Goal: Task Accomplishment & Management: Use online tool/utility

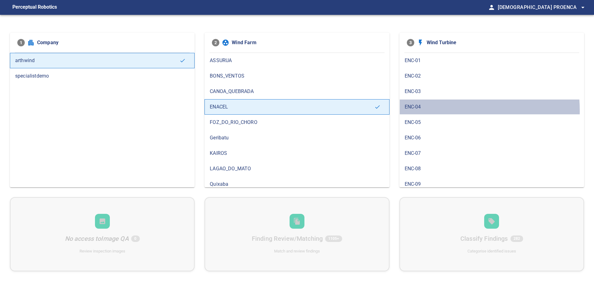
click at [427, 111] on div "ENC-04" at bounding box center [491, 106] width 185 height 15
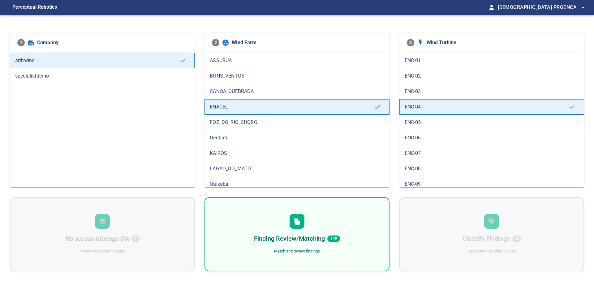
click at [342, 239] on div "Finding Review/Matching 149 Match and review findings" at bounding box center [296, 234] width 185 height 74
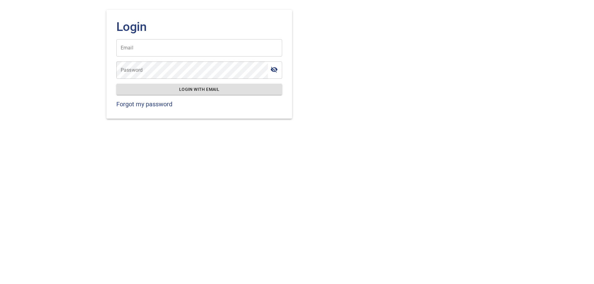
type input "**********"
click at [195, 88] on span "Login with email" at bounding box center [199, 90] width 156 height 8
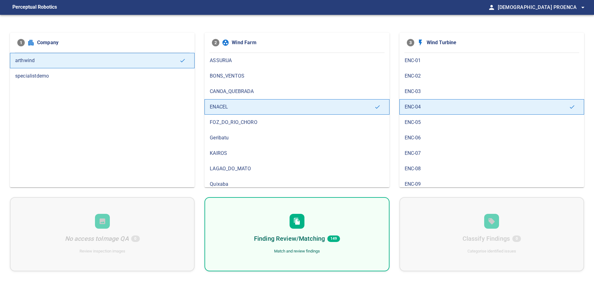
click at [420, 110] on span "ENC-04" at bounding box center [487, 106] width 164 height 7
click at [339, 244] on div "Finding Review/Matching 149 Match and review findings" at bounding box center [296, 234] width 185 height 74
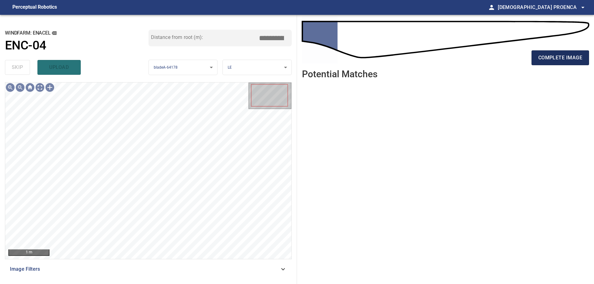
click at [565, 58] on span "complete image" at bounding box center [560, 58] width 44 height 9
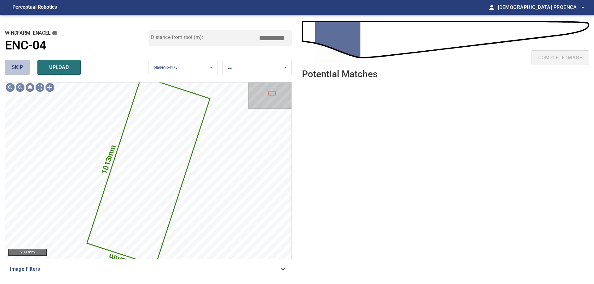
click at [14, 66] on span "skip" at bounding box center [17, 67] width 11 height 9
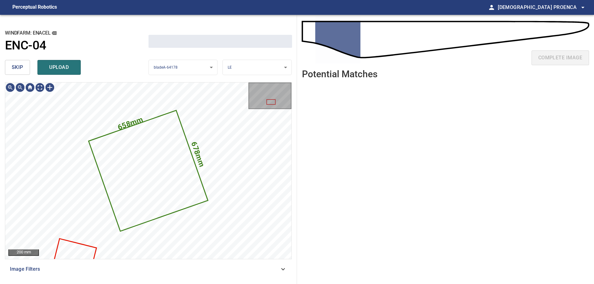
click at [15, 67] on span "skip" at bounding box center [17, 67] width 11 height 9
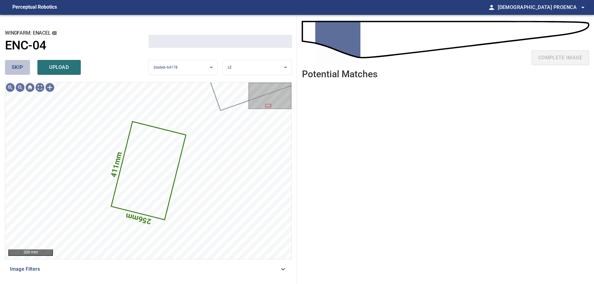
click at [15, 67] on span "skip" at bounding box center [17, 67] width 11 height 9
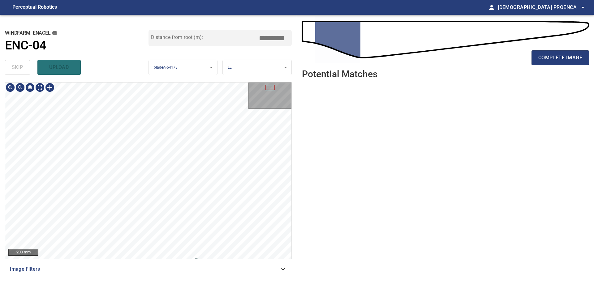
click at [145, 278] on div "200 mm Image Filters" at bounding box center [148, 180] width 287 height 197
click at [569, 54] on span "complete image" at bounding box center [560, 58] width 44 height 9
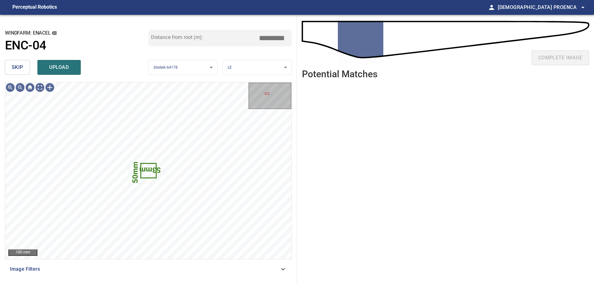
click at [17, 70] on span "skip" at bounding box center [17, 67] width 11 height 9
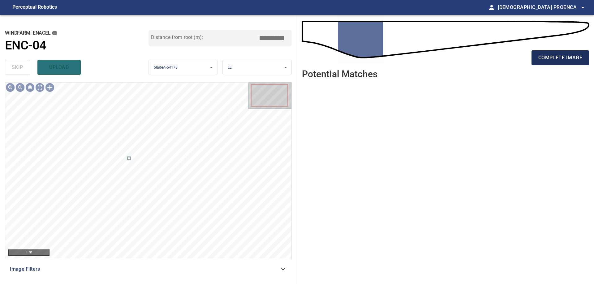
click at [561, 53] on button "complete image" at bounding box center [560, 57] width 58 height 15
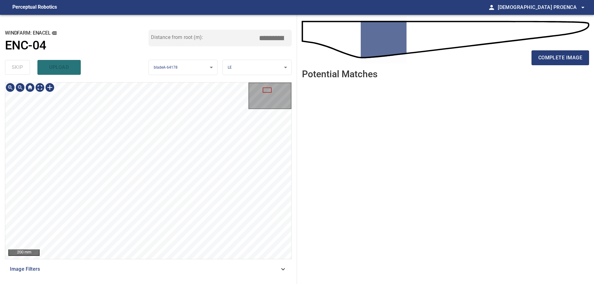
click at [188, 266] on div "200 mm Image Filters" at bounding box center [148, 180] width 287 height 197
click at [562, 56] on span "complete image" at bounding box center [560, 58] width 44 height 9
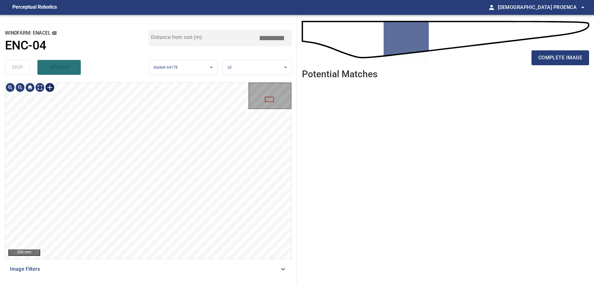
click at [50, 85] on div at bounding box center [50, 88] width 10 height 10
click at [147, 179] on div at bounding box center [148, 171] width 286 height 177
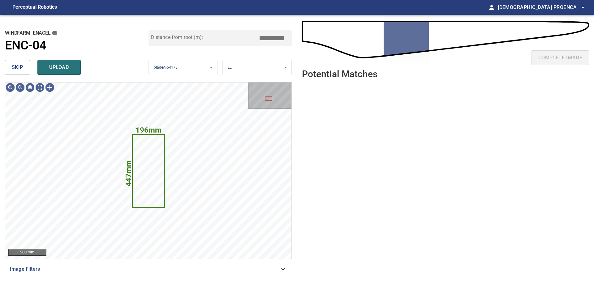
click at [52, 72] on button "upload" at bounding box center [58, 67] width 43 height 15
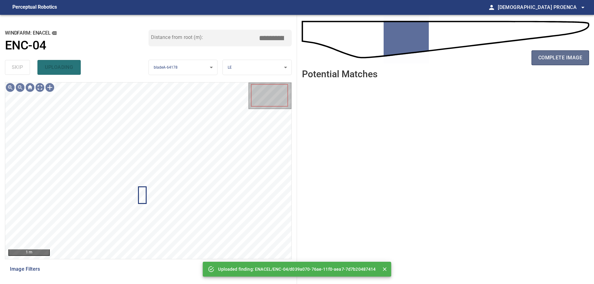
click at [563, 56] on span "complete image" at bounding box center [560, 58] width 44 height 9
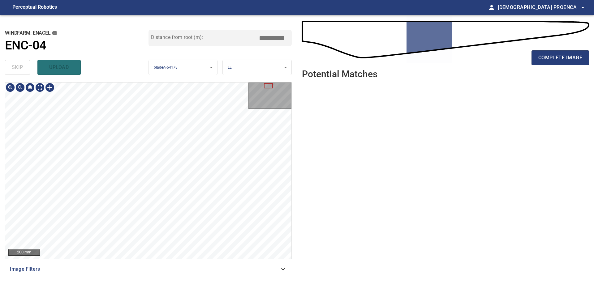
click at [184, 279] on div "200 mm Image Filters" at bounding box center [148, 180] width 287 height 197
click at [555, 57] on span "complete image" at bounding box center [560, 58] width 44 height 9
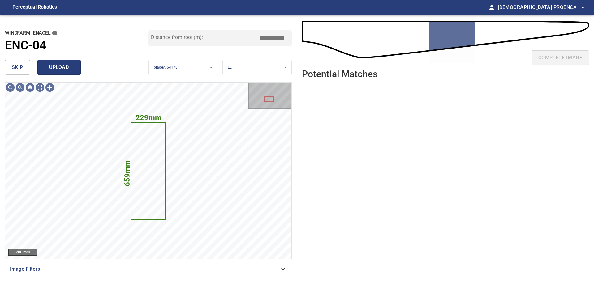
click at [57, 64] on span "upload" at bounding box center [59, 67] width 30 height 9
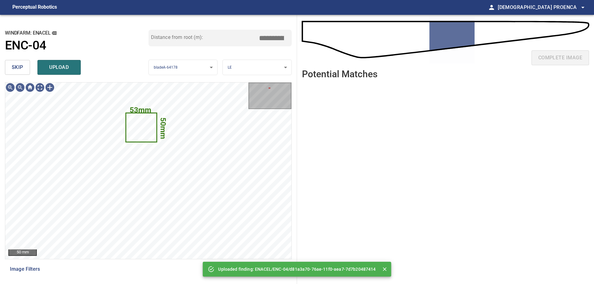
click at [67, 67] on span "upload" at bounding box center [59, 67] width 30 height 9
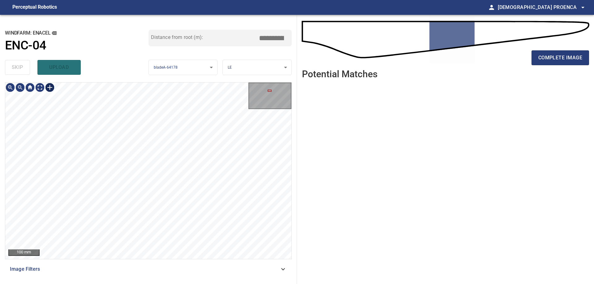
click at [51, 86] on div at bounding box center [50, 88] width 10 height 10
click at [143, 196] on div at bounding box center [148, 171] width 286 height 177
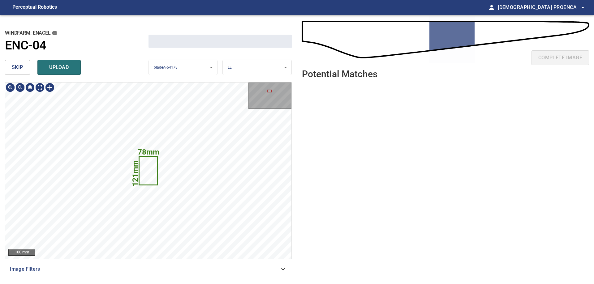
click at [69, 68] on span "upload" at bounding box center [59, 67] width 30 height 9
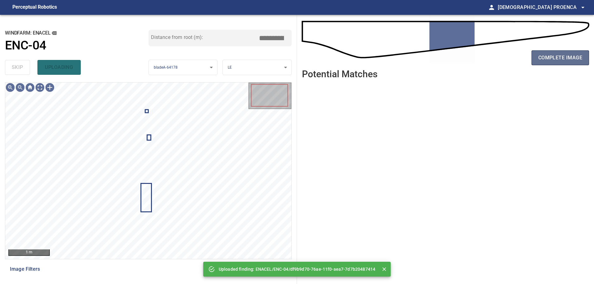
click at [572, 56] on span "complete image" at bounding box center [560, 58] width 44 height 9
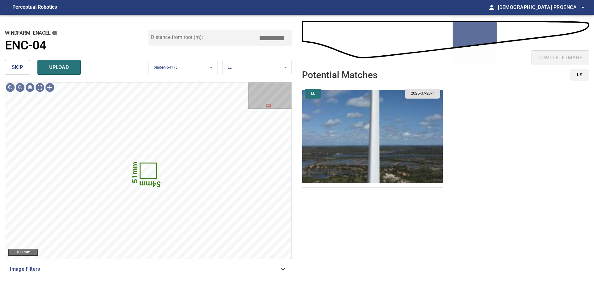
click at [20, 67] on span "skip" at bounding box center [17, 67] width 11 height 9
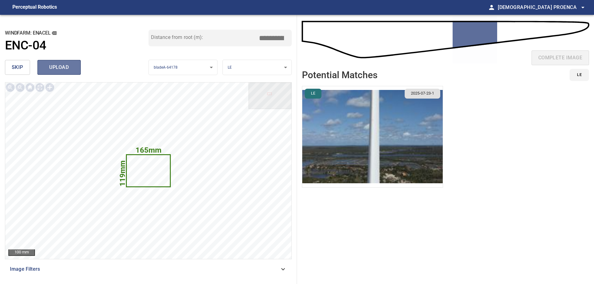
click at [72, 67] on span "upload" at bounding box center [59, 67] width 30 height 9
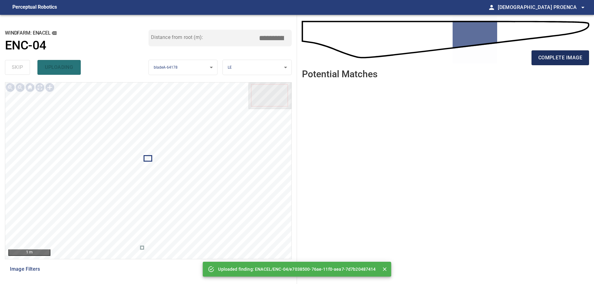
click at [548, 54] on span "complete image" at bounding box center [560, 58] width 44 height 9
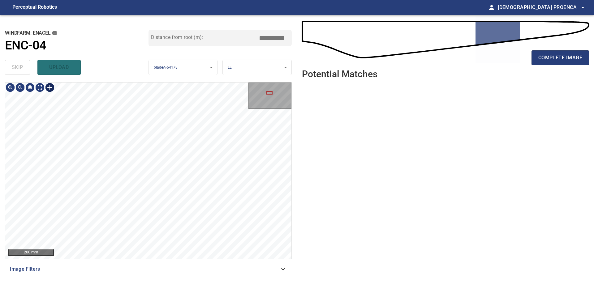
click at [47, 88] on div at bounding box center [50, 88] width 10 height 10
click at [142, 155] on div at bounding box center [148, 171] width 286 height 177
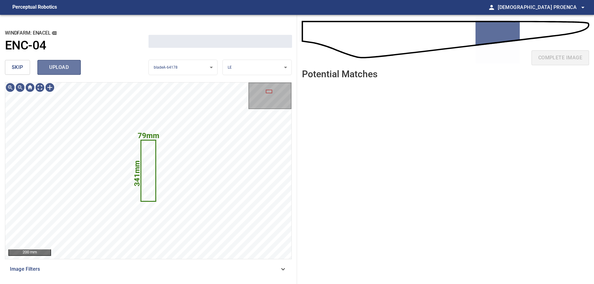
click at [72, 68] on span "upload" at bounding box center [59, 67] width 30 height 9
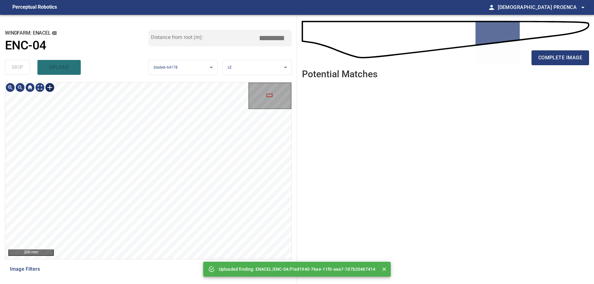
click at [49, 86] on div at bounding box center [50, 88] width 10 height 10
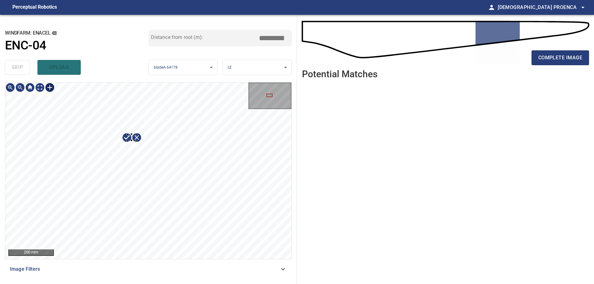
click at [136, 141] on div at bounding box center [148, 171] width 286 height 177
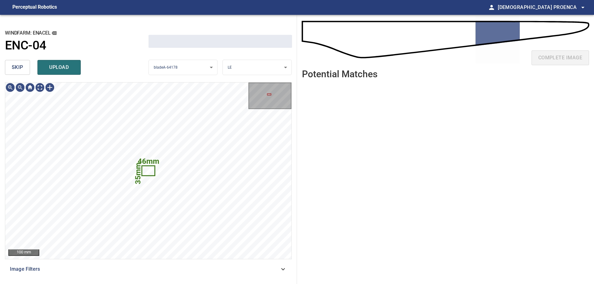
click at [67, 64] on span "upload" at bounding box center [59, 67] width 30 height 9
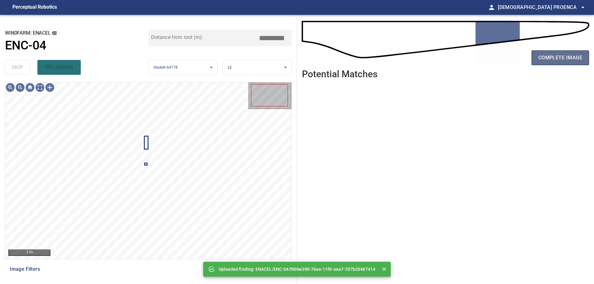
drag, startPoint x: 556, startPoint y: 61, endPoint x: 556, endPoint y: 58, distance: 3.1
click at [556, 61] on span "complete image" at bounding box center [560, 58] width 44 height 9
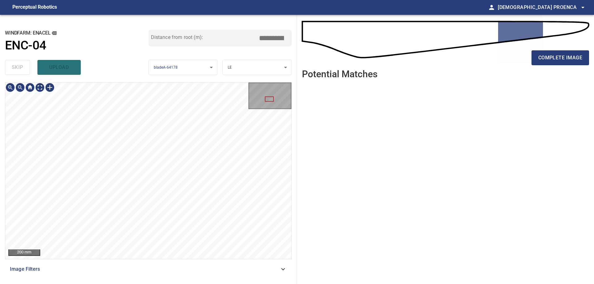
click at [191, 279] on div "200 mm Image Filters" at bounding box center [148, 180] width 287 height 197
click at [182, 284] on html "**********" at bounding box center [297, 142] width 594 height 284
click at [180, 284] on html "**********" at bounding box center [297, 142] width 594 height 284
click at [559, 58] on span "complete image" at bounding box center [560, 58] width 44 height 9
click at [173, 261] on div "200 mm Image Filters" at bounding box center [148, 180] width 287 height 197
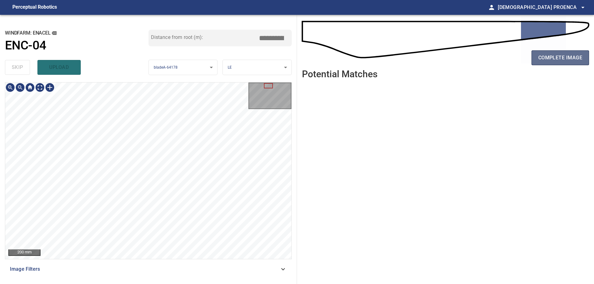
click at [567, 56] on span "complete image" at bounding box center [560, 58] width 44 height 9
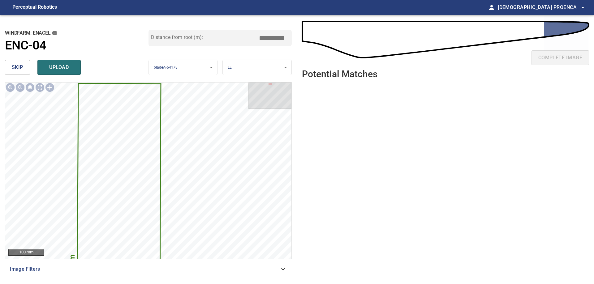
click at [19, 68] on span "skip" at bounding box center [17, 67] width 11 height 9
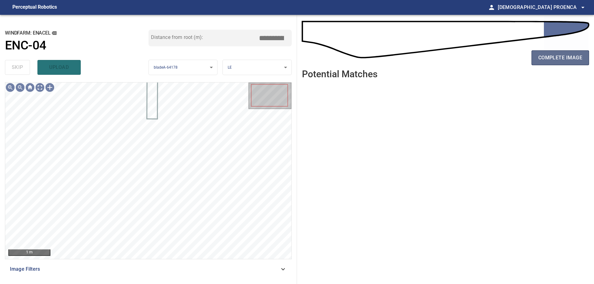
drag, startPoint x: 561, startPoint y: 54, endPoint x: 555, endPoint y: 55, distance: 5.9
click at [560, 54] on span "complete image" at bounding box center [560, 58] width 44 height 9
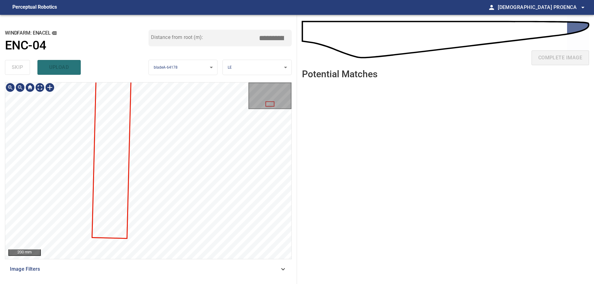
click at [157, 65] on div "**********" at bounding box center [148, 149] width 297 height 269
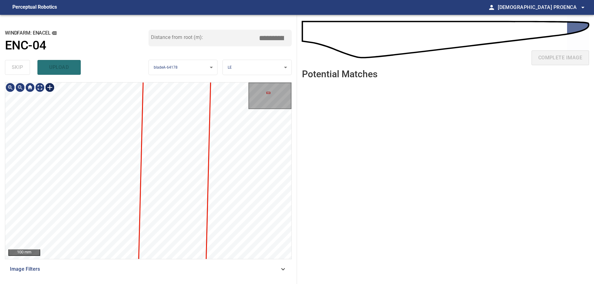
click at [47, 87] on div at bounding box center [50, 88] width 10 height 10
click at [106, 223] on div at bounding box center [148, 171] width 286 height 177
click at [119, 162] on div at bounding box center [148, 171] width 286 height 177
click at [123, 242] on div at bounding box center [122, 241] width 2 height 2
click at [117, 211] on div at bounding box center [148, 171] width 286 height 177
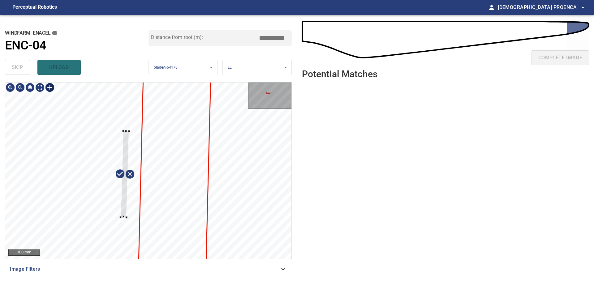
click at [123, 215] on div at bounding box center [125, 174] width 8 height 86
click at [174, 226] on div at bounding box center [148, 171] width 286 height 177
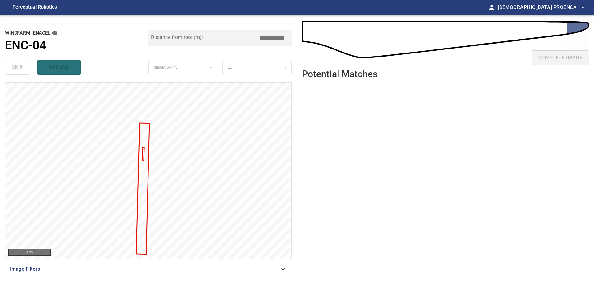
click at [142, 83] on div at bounding box center [148, 83] width 286 height 0
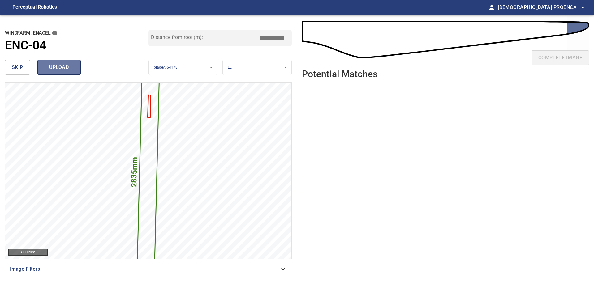
click at [50, 67] on span "upload" at bounding box center [59, 67] width 30 height 9
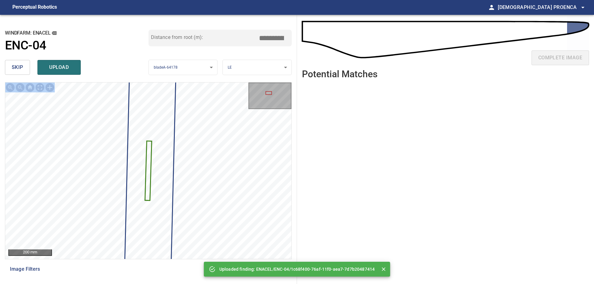
drag, startPoint x: 58, startPoint y: 69, endPoint x: 0, endPoint y: 92, distance: 62.5
click at [0, 92] on div "**********" at bounding box center [148, 149] width 297 height 269
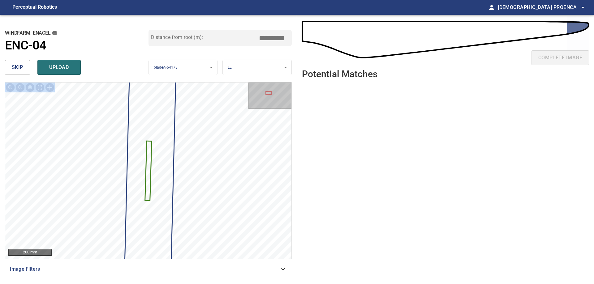
click at [58, 66] on span "upload" at bounding box center [59, 67] width 30 height 9
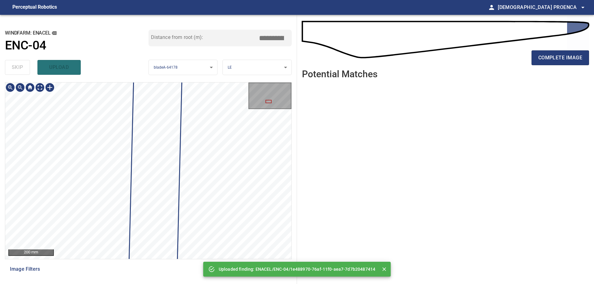
click at [221, 63] on div "**********" at bounding box center [148, 149] width 297 height 269
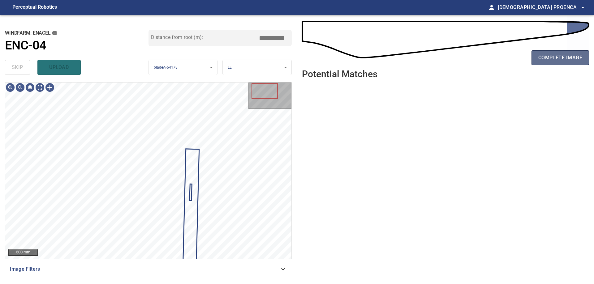
click at [548, 58] on span "complete image" at bounding box center [560, 58] width 44 height 9
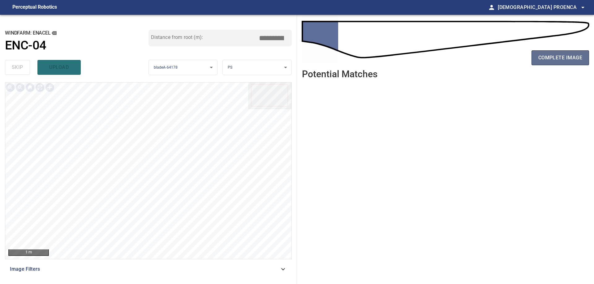
click at [567, 56] on span "complete image" at bounding box center [560, 58] width 44 height 9
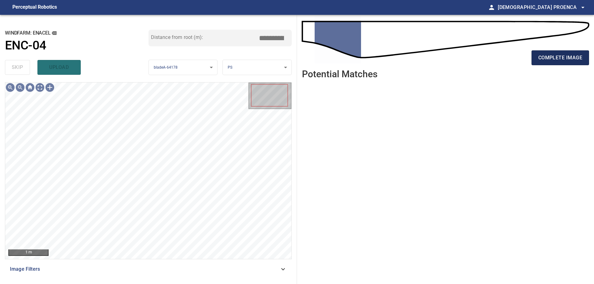
click at [550, 55] on span "complete image" at bounding box center [560, 58] width 44 height 9
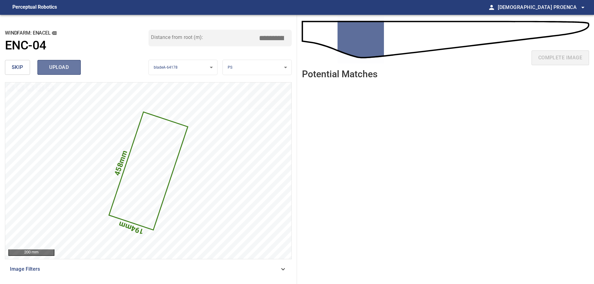
click at [52, 68] on span "upload" at bounding box center [59, 67] width 30 height 9
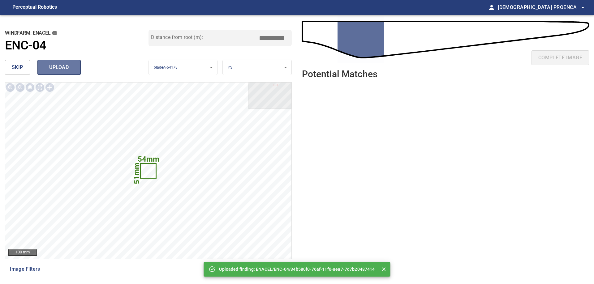
click at [62, 67] on span "upload" at bounding box center [59, 67] width 30 height 9
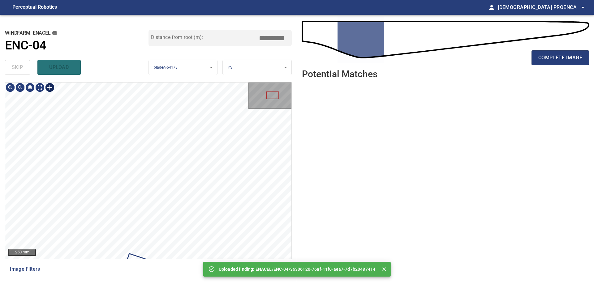
click at [48, 84] on div at bounding box center [50, 88] width 10 height 10
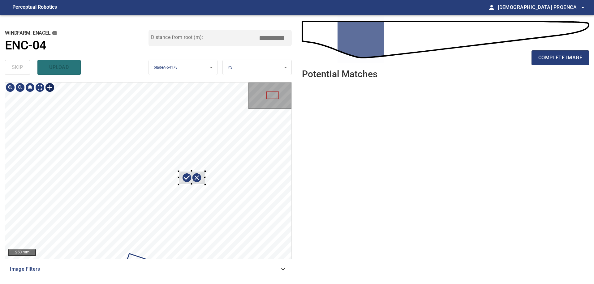
click at [205, 185] on div at bounding box center [148, 171] width 286 height 177
click at [195, 164] on div at bounding box center [188, 174] width 29 height 27
click at [191, 166] on div at bounding box center [192, 165] width 2 height 2
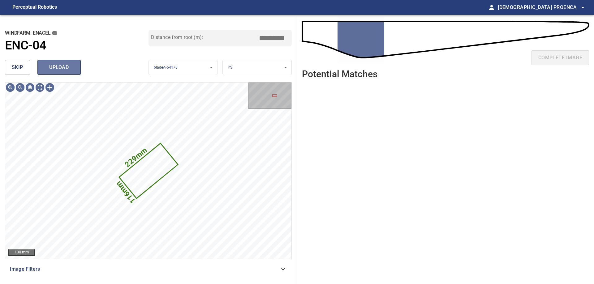
click at [70, 67] on span "upload" at bounding box center [59, 67] width 30 height 9
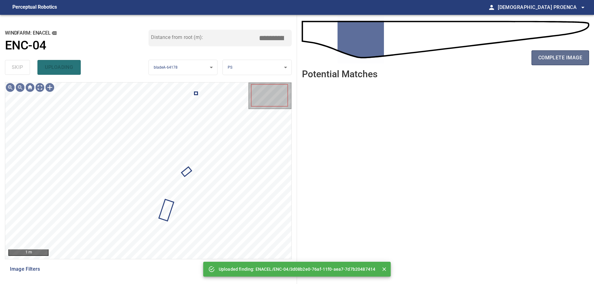
click at [553, 58] on span "complete image" at bounding box center [560, 58] width 44 height 9
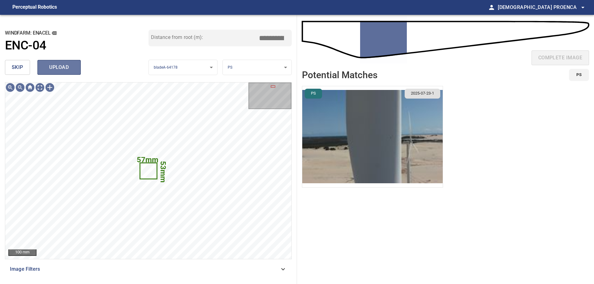
click at [67, 66] on span "upload" at bounding box center [59, 67] width 30 height 9
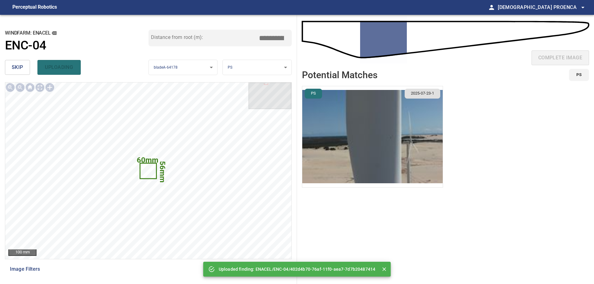
click at [67, 65] on div "skip uploading" at bounding box center [77, 68] width 144 height 20
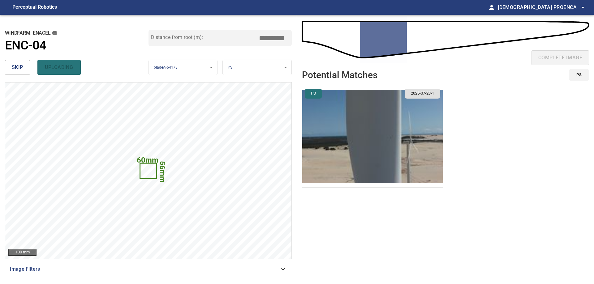
click at [66, 67] on div "skip uploading" at bounding box center [77, 68] width 144 height 20
click at [66, 67] on span "upload" at bounding box center [59, 67] width 30 height 9
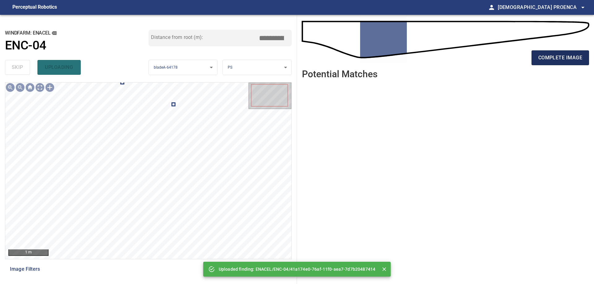
click at [554, 54] on span "complete image" at bounding box center [560, 58] width 44 height 9
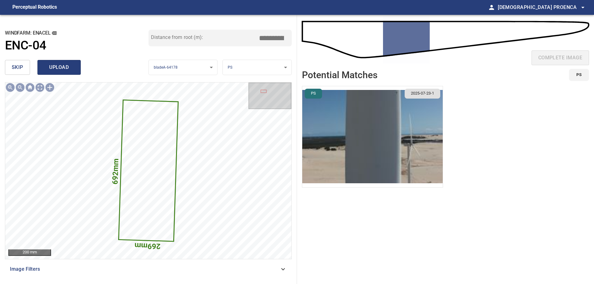
click at [54, 66] on span "upload" at bounding box center [59, 67] width 30 height 9
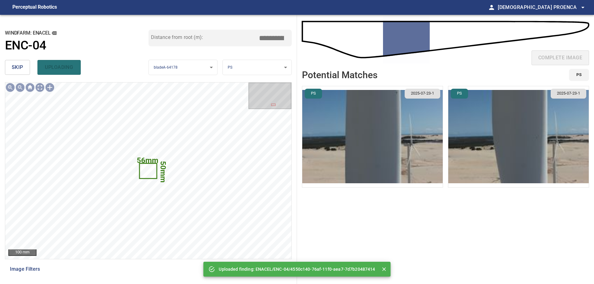
click at [18, 67] on span "skip" at bounding box center [17, 67] width 11 height 9
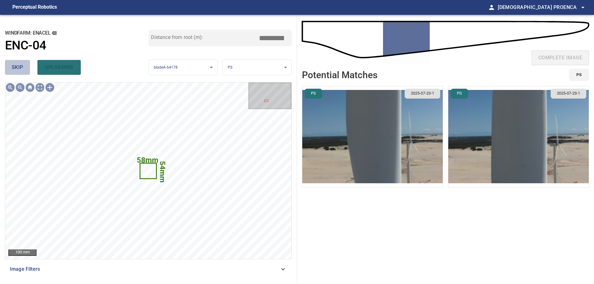
click at [19, 67] on span "skip" at bounding box center [17, 67] width 11 height 9
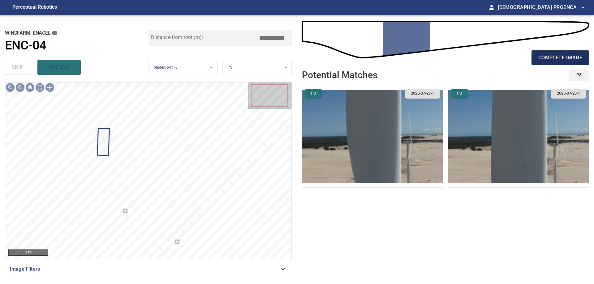
click at [551, 54] on span "complete image" at bounding box center [560, 58] width 44 height 9
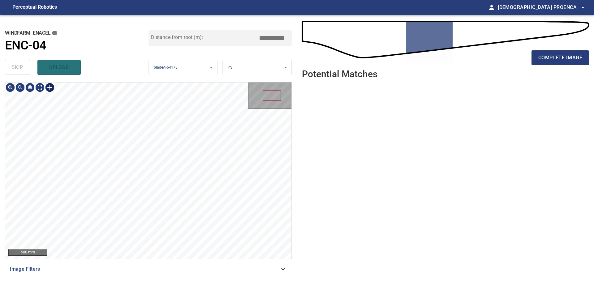
click at [49, 87] on div at bounding box center [50, 88] width 10 height 10
click at [219, 188] on div at bounding box center [148, 171] width 286 height 177
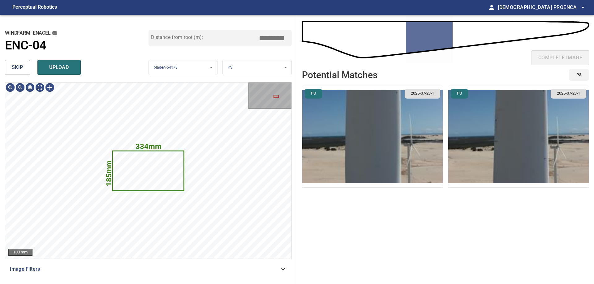
click at [52, 67] on span "upload" at bounding box center [59, 67] width 30 height 9
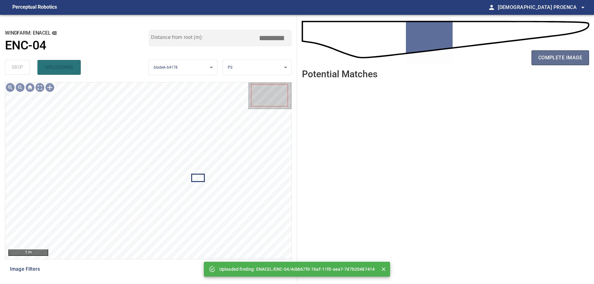
click at [556, 58] on span "complete image" at bounding box center [560, 58] width 44 height 9
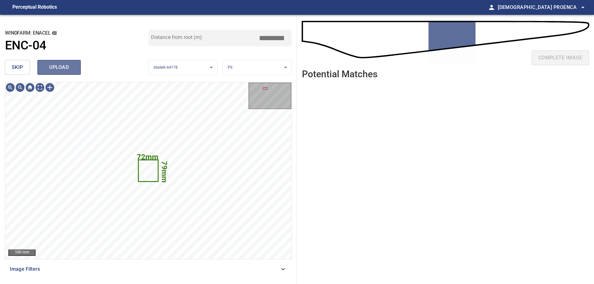
click at [68, 72] on button "upload" at bounding box center [58, 67] width 43 height 15
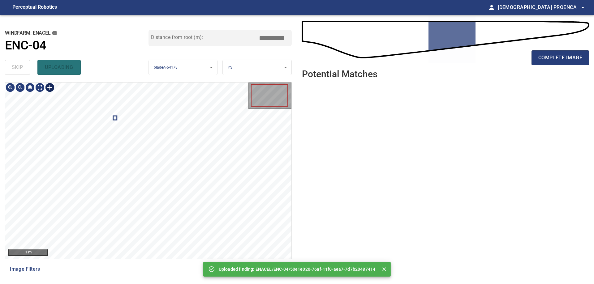
click at [51, 88] on div at bounding box center [50, 88] width 10 height 10
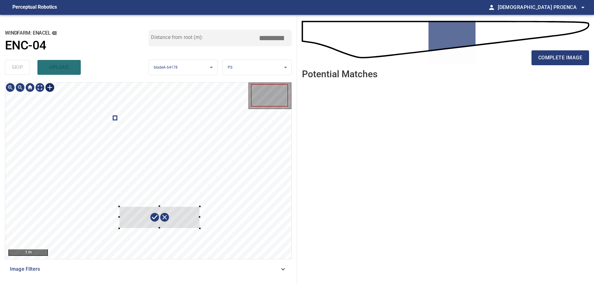
click at [200, 229] on div at bounding box center [148, 171] width 286 height 177
click at [194, 185] on div at bounding box center [148, 171] width 286 height 177
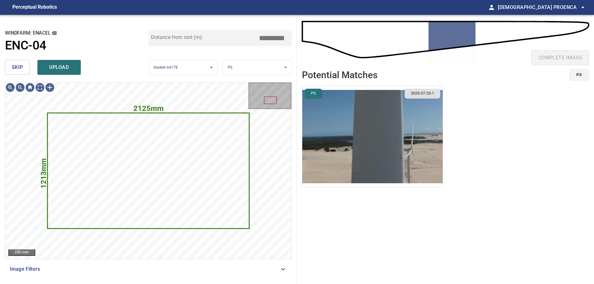
click at [66, 67] on span "upload" at bounding box center [59, 67] width 30 height 9
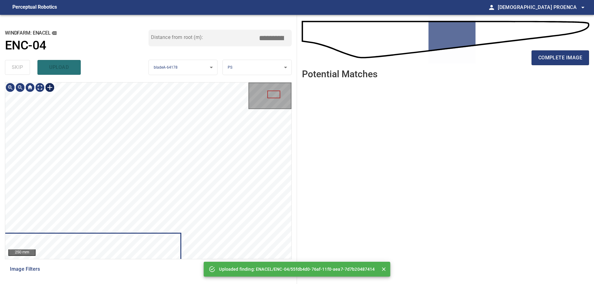
click at [51, 88] on div at bounding box center [50, 88] width 10 height 10
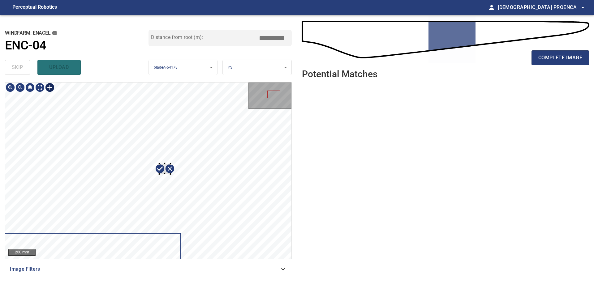
click at [170, 174] on div at bounding box center [148, 171] width 286 height 177
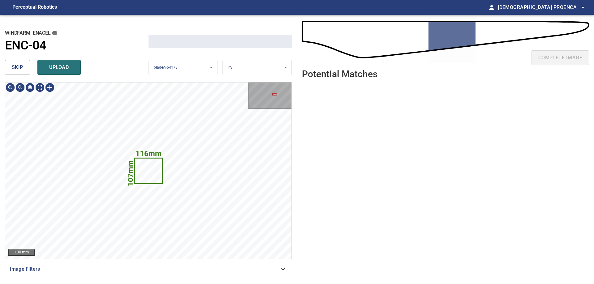
click at [79, 73] on button "upload" at bounding box center [58, 67] width 43 height 15
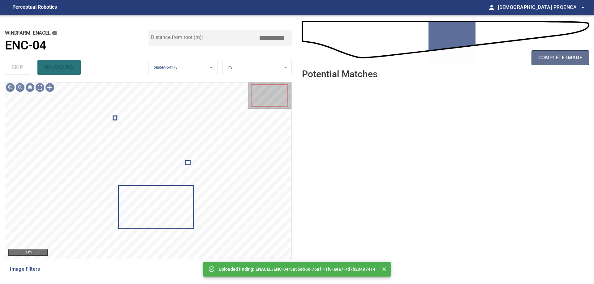
click at [572, 59] on span "complete image" at bounding box center [560, 58] width 44 height 9
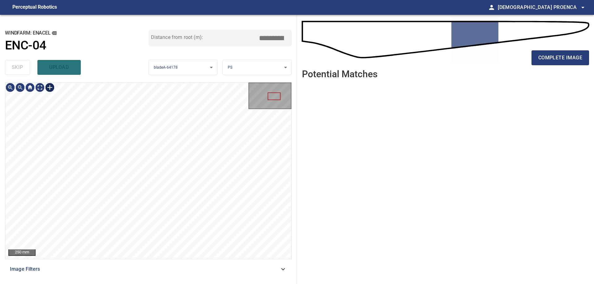
click at [49, 88] on div at bounding box center [50, 88] width 10 height 10
click at [134, 136] on div at bounding box center [148, 171] width 286 height 177
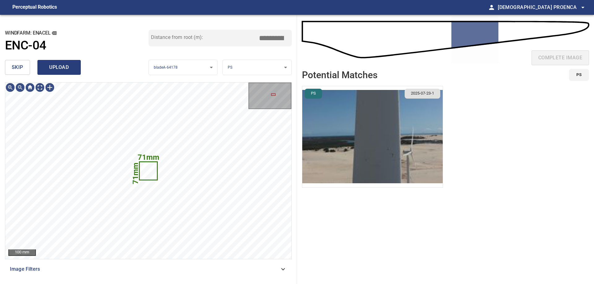
click at [71, 69] on span "upload" at bounding box center [59, 67] width 30 height 9
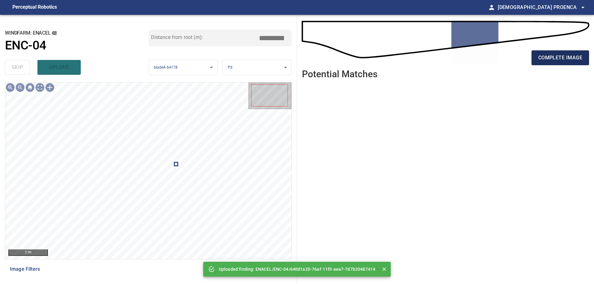
click at [561, 58] on span "complete image" at bounding box center [560, 58] width 44 height 9
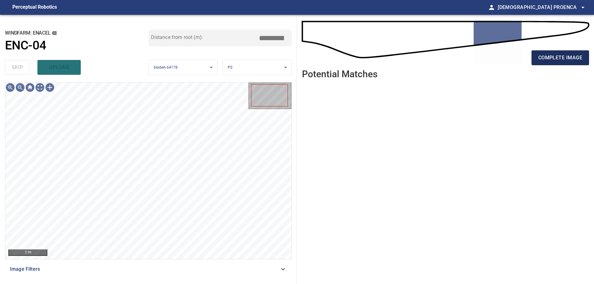
click at [562, 60] on span "complete image" at bounding box center [560, 58] width 44 height 9
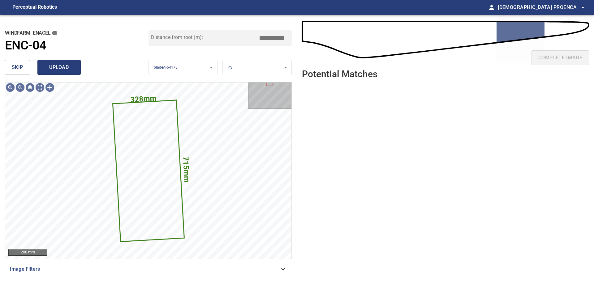
click at [71, 69] on span "upload" at bounding box center [59, 67] width 30 height 9
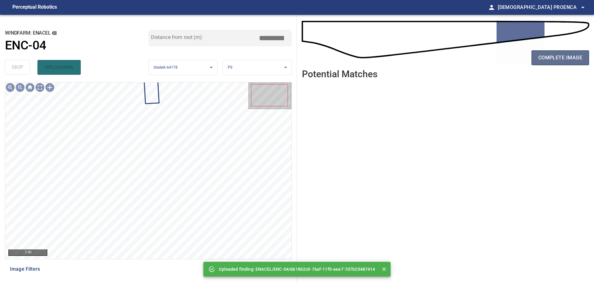
click at [566, 52] on button "complete image" at bounding box center [560, 57] width 58 height 15
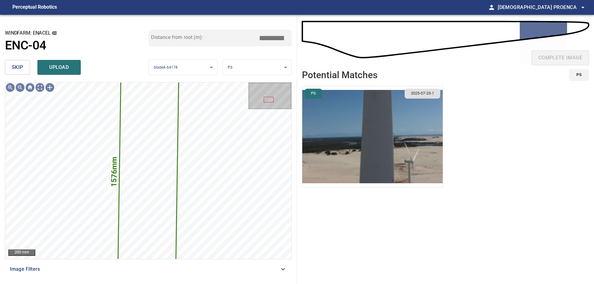
click at [12, 69] on span "skip" at bounding box center [17, 67] width 11 height 9
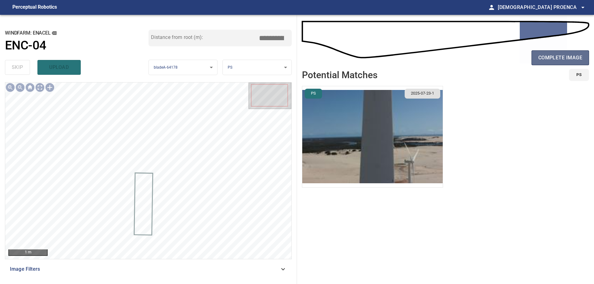
click at [553, 56] on span "complete image" at bounding box center [560, 58] width 44 height 9
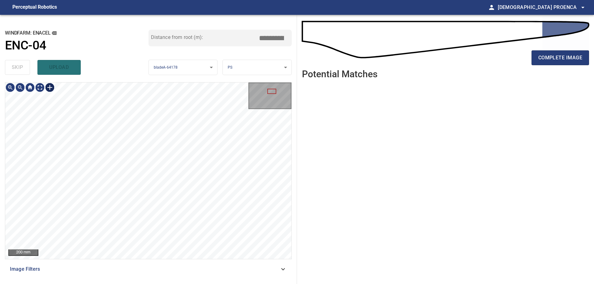
click at [49, 88] on div at bounding box center [50, 88] width 10 height 10
click at [169, 145] on div at bounding box center [148, 171] width 286 height 177
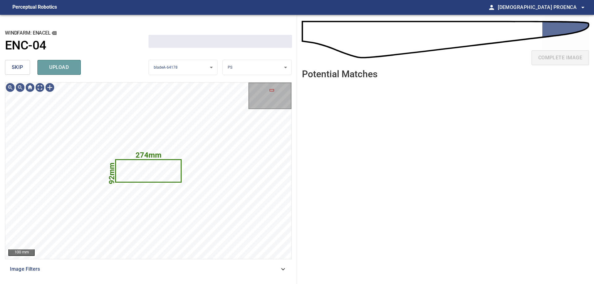
click at [59, 67] on span "upload" at bounding box center [59, 67] width 30 height 9
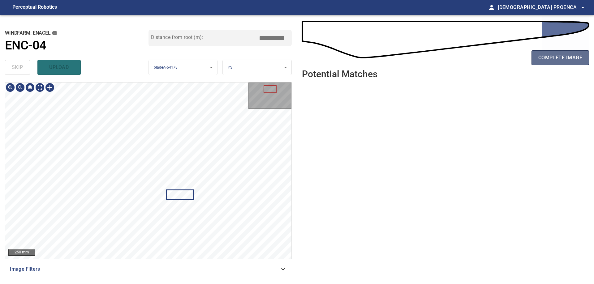
click at [563, 59] on span "complete image" at bounding box center [560, 58] width 44 height 9
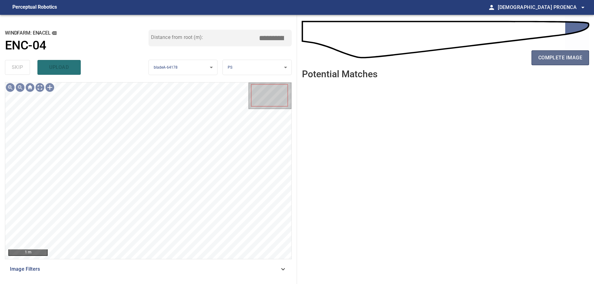
click at [548, 58] on span "complete image" at bounding box center [560, 58] width 44 height 9
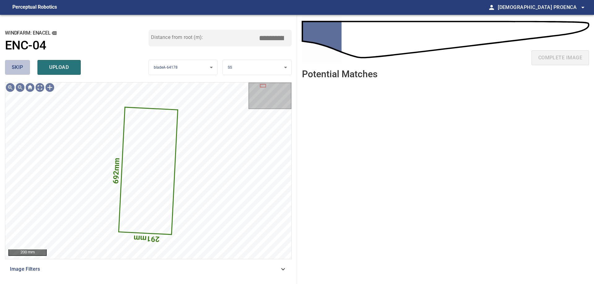
click at [19, 68] on span "skip" at bounding box center [17, 67] width 11 height 9
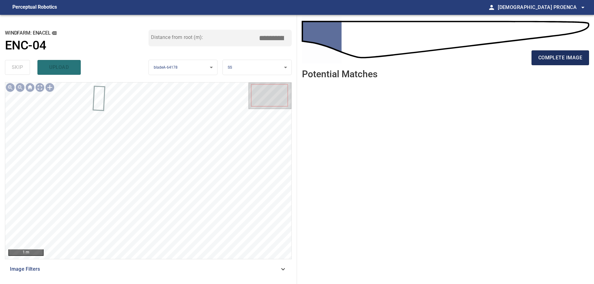
click at [553, 57] on span "complete image" at bounding box center [560, 58] width 44 height 9
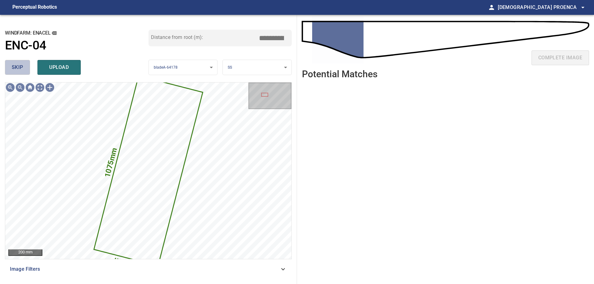
click at [23, 68] on span "skip" at bounding box center [17, 67] width 11 height 9
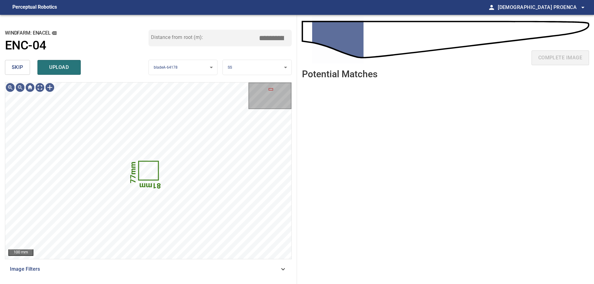
click at [17, 67] on span "skip" at bounding box center [17, 67] width 11 height 9
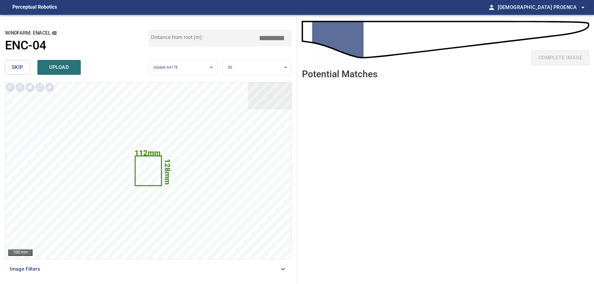
click at [56, 66] on span "upload" at bounding box center [59, 67] width 30 height 9
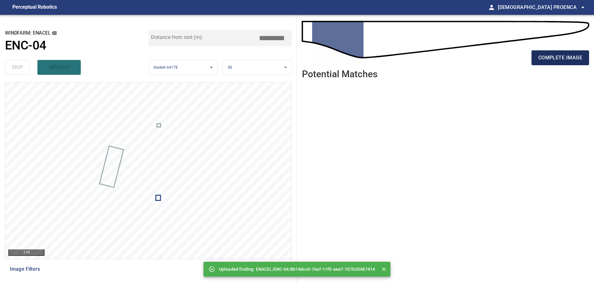
click at [564, 56] on span "complete image" at bounding box center [560, 58] width 44 height 9
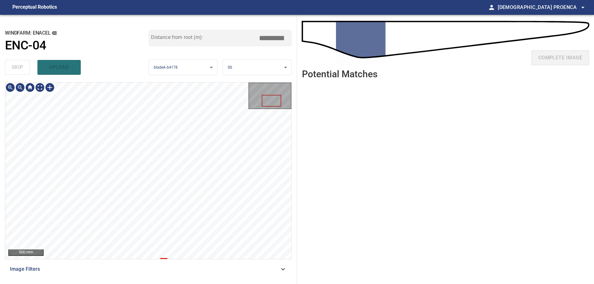
click at [178, 49] on div "**********" at bounding box center [148, 149] width 297 height 269
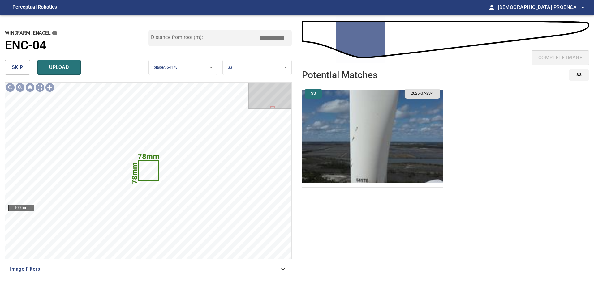
drag, startPoint x: 16, startPoint y: 69, endPoint x: 253, endPoint y: 61, distance: 236.8
click at [17, 69] on span "skip" at bounding box center [17, 67] width 11 height 9
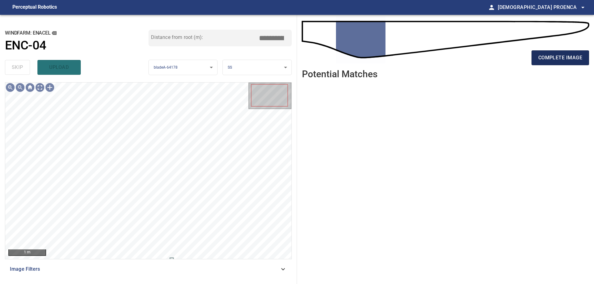
click at [571, 55] on span "complete image" at bounding box center [560, 58] width 44 height 9
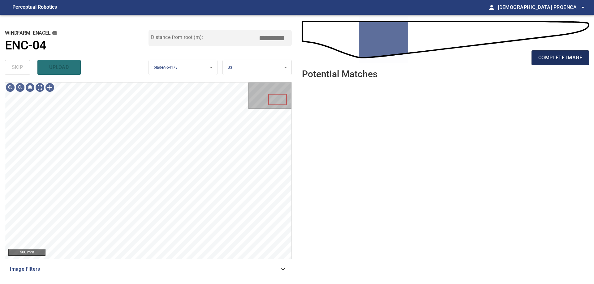
click at [563, 55] on span "complete image" at bounding box center [560, 58] width 44 height 9
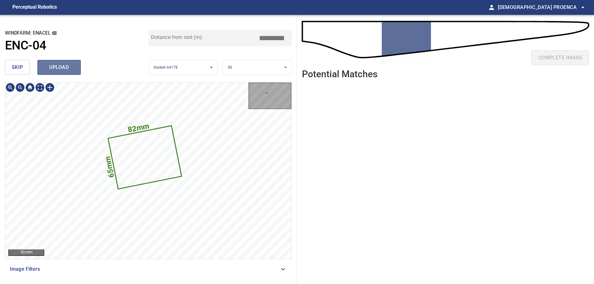
click at [63, 73] on button "upload" at bounding box center [58, 67] width 43 height 15
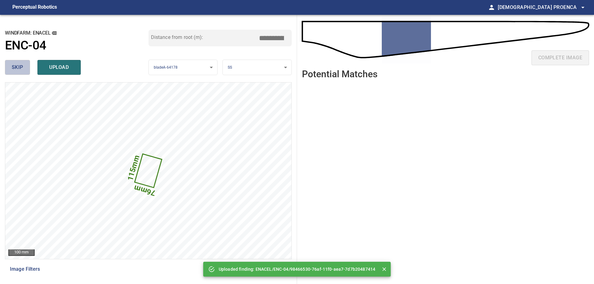
click at [23, 66] on button "skip" at bounding box center [17, 67] width 25 height 15
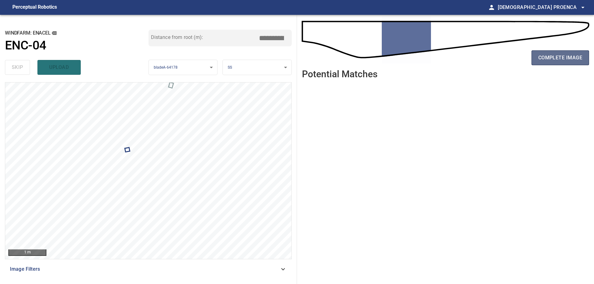
click at [548, 56] on span "complete image" at bounding box center [560, 58] width 44 height 9
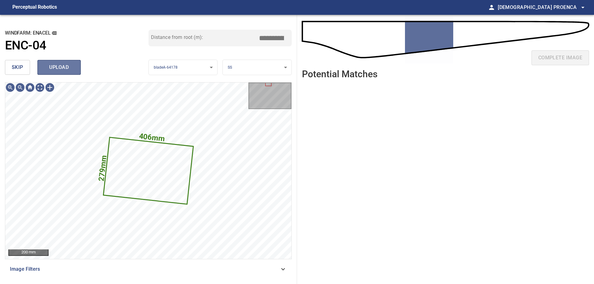
click at [64, 70] on span "upload" at bounding box center [59, 67] width 30 height 9
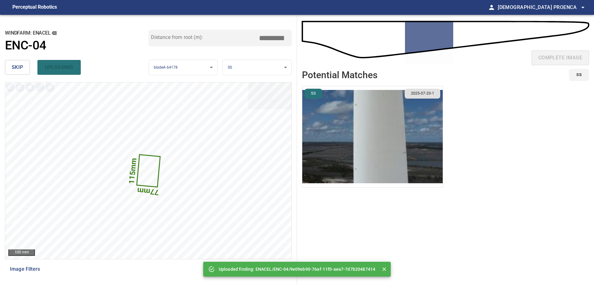
click at [23, 67] on span "skip" at bounding box center [17, 67] width 11 height 9
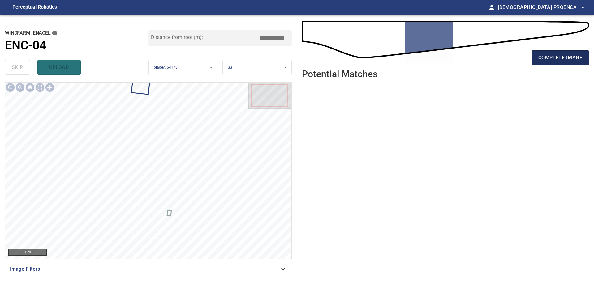
click at [557, 58] on span "complete image" at bounding box center [560, 58] width 44 height 9
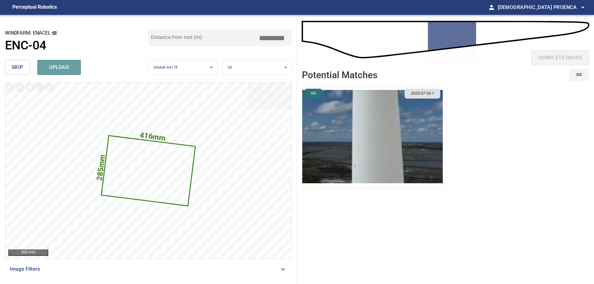
click at [60, 67] on span "upload" at bounding box center [59, 67] width 30 height 9
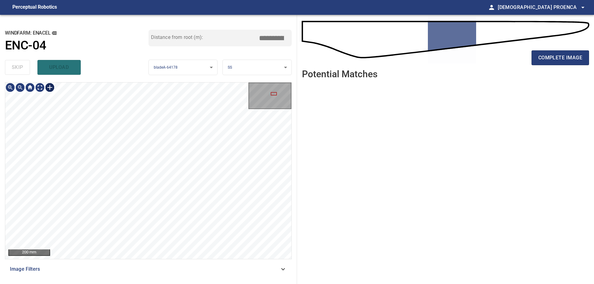
click at [51, 86] on div at bounding box center [50, 88] width 10 height 10
click at [161, 150] on div at bounding box center [148, 171] width 286 height 177
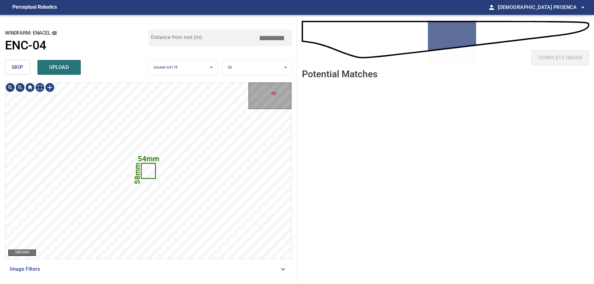
click at [75, 71] on button "upload" at bounding box center [58, 67] width 43 height 15
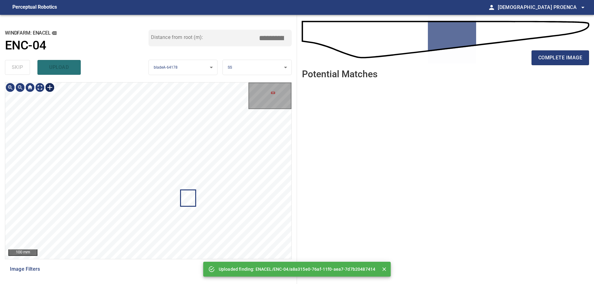
click at [49, 86] on div at bounding box center [50, 88] width 10 height 10
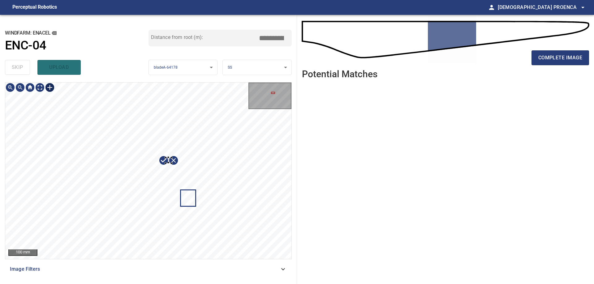
click at [171, 164] on div at bounding box center [148, 171] width 286 height 177
